Goal: Navigation & Orientation: Find specific page/section

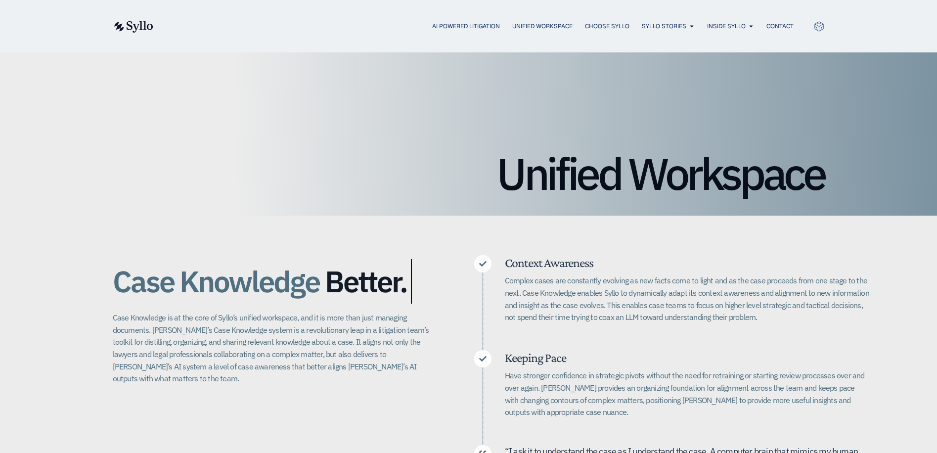
click at [87, 278] on div "Case Knowledge Better. Bigger. Faster. Case Knowledge is at the core of Syllo’s…" at bounding box center [468, 387] width 937 height 343
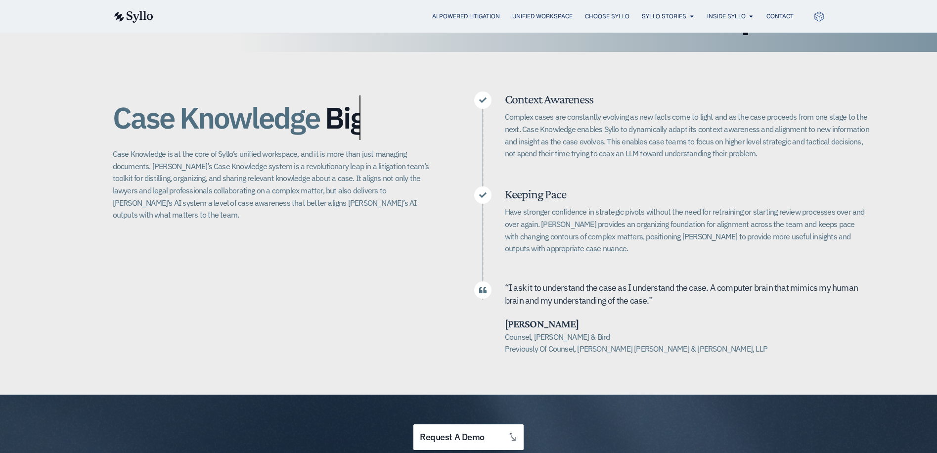
scroll to position [148, 0]
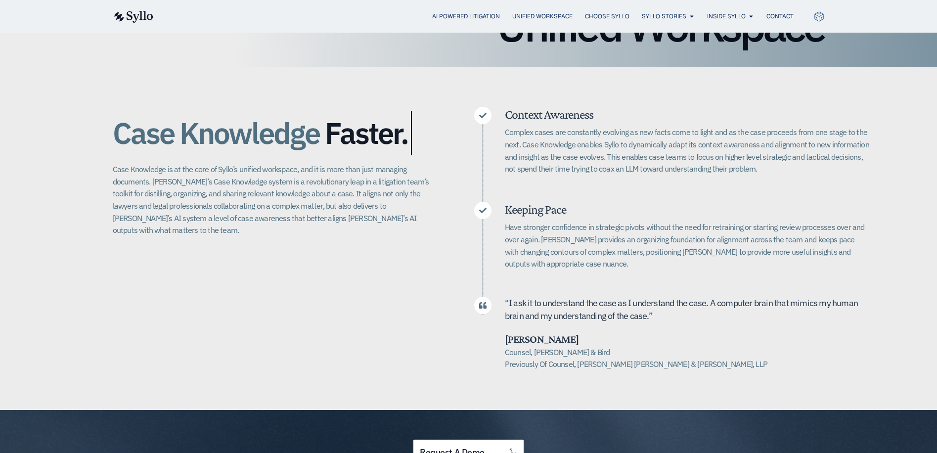
click at [290, 178] on p "Case Knowledge is at the core of Syllo’s unified workspace, and it is more than…" at bounding box center [274, 199] width 322 height 73
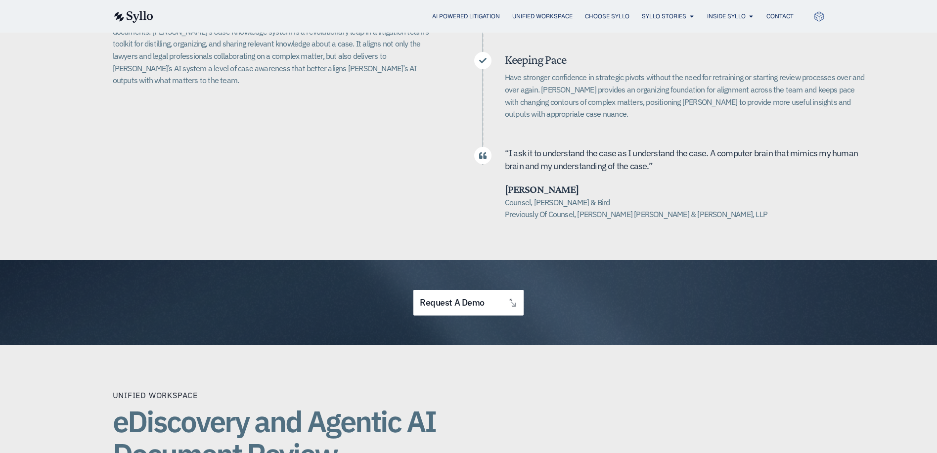
scroll to position [297, 0]
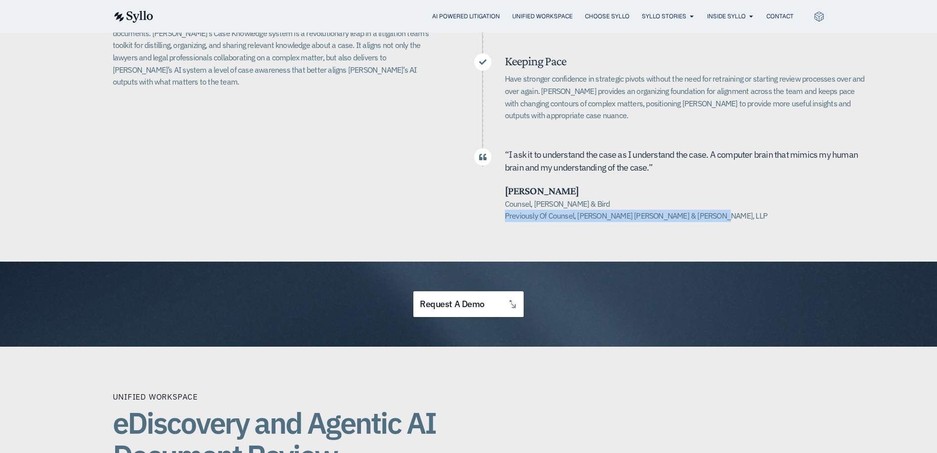
drag, startPoint x: 507, startPoint y: 219, endPoint x: 703, endPoint y: 218, distance: 195.9
click at [703, 218] on h5 "Counsel, [PERSON_NAME] & Bird Previously Of Counsel, [PERSON_NAME] [PERSON_NAME…" at bounding box center [687, 210] width 365 height 24
drag, startPoint x: 507, startPoint y: 205, endPoint x: 575, endPoint y: 205, distance: 67.3
click at [575, 205] on h5 "Counsel, [PERSON_NAME] & Bird Previously Of Counsel, [PERSON_NAME] [PERSON_NAME…" at bounding box center [687, 210] width 365 height 24
drag, startPoint x: 575, startPoint y: 205, endPoint x: 507, endPoint y: 207, distance: 67.3
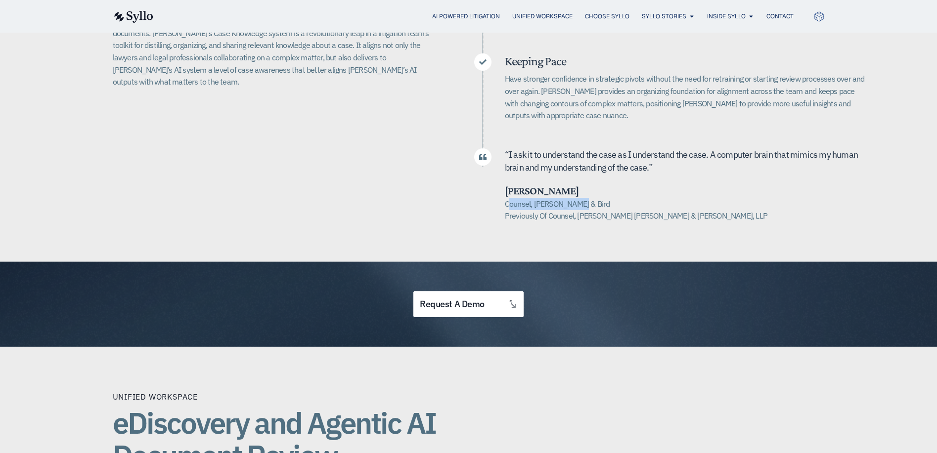
click at [507, 207] on h5 "Counsel, [PERSON_NAME] & Bird Previously Of Counsel, [PERSON_NAME] [PERSON_NAME…" at bounding box center [687, 210] width 365 height 24
drag, startPoint x: 506, startPoint y: 207, endPoint x: 573, endPoint y: 207, distance: 66.8
click at [573, 207] on h5 "Counsel, [PERSON_NAME] & Bird Previously Of Counsel, [PERSON_NAME] [PERSON_NAME…" at bounding box center [687, 210] width 365 height 24
drag, startPoint x: 573, startPoint y: 207, endPoint x: 554, endPoint y: 218, distance: 21.3
click at [554, 218] on h5 "Counsel, [PERSON_NAME] & Bird Previously Of Counsel, [PERSON_NAME] [PERSON_NAME…" at bounding box center [687, 210] width 365 height 24
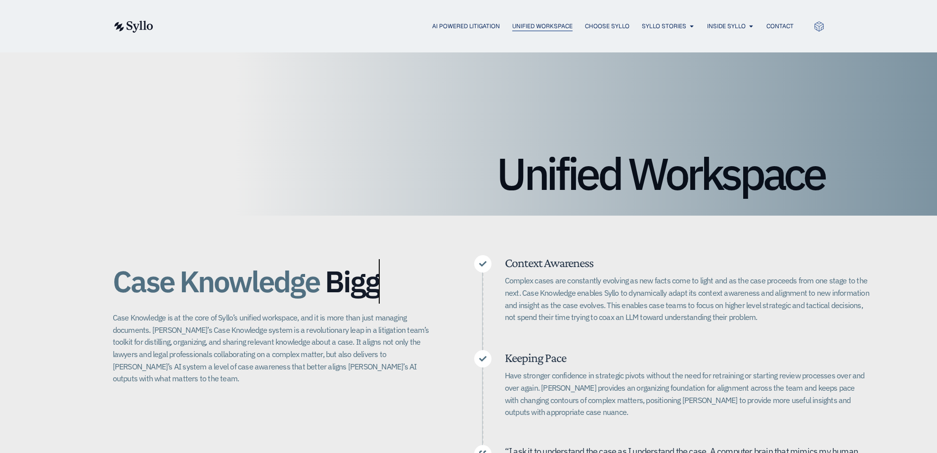
click at [551, 26] on span "Unified Workspace" at bounding box center [542, 26] width 60 height 9
